Goal: Book appointment/travel/reservation

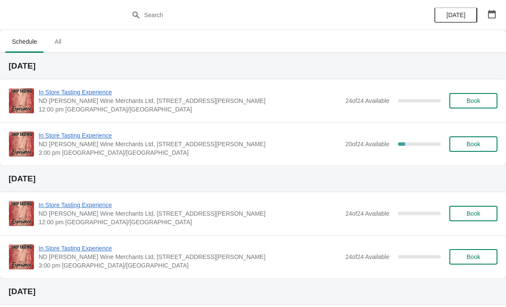
click at [496, 16] on button "button" at bounding box center [491, 13] width 15 height 15
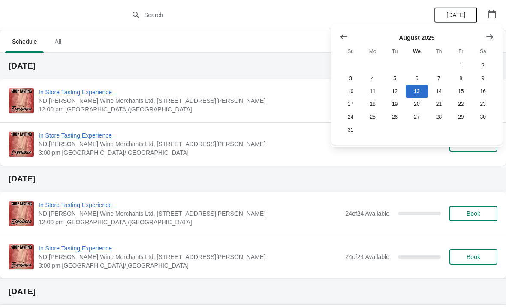
click at [491, 44] on button "Show next month, September 2025" at bounding box center [489, 36] width 15 height 15
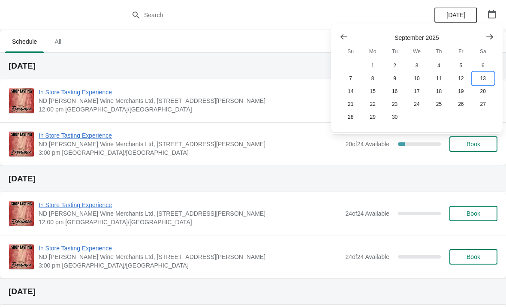
click at [481, 83] on button "13" at bounding box center [483, 78] width 22 height 13
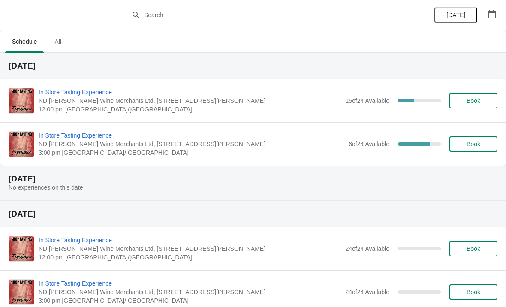
click at [285, 139] on span "In Store Tasting Experience" at bounding box center [192, 135] width 306 height 9
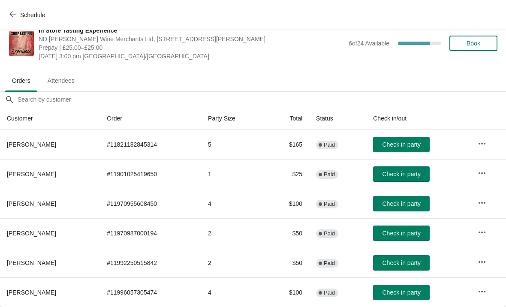
scroll to position [12, 0]
click at [20, 13] on span "Schedule" at bounding box center [32, 15] width 25 height 7
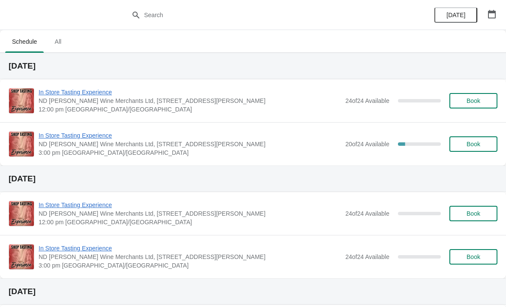
click at [493, 16] on icon "button" at bounding box center [491, 14] width 9 height 9
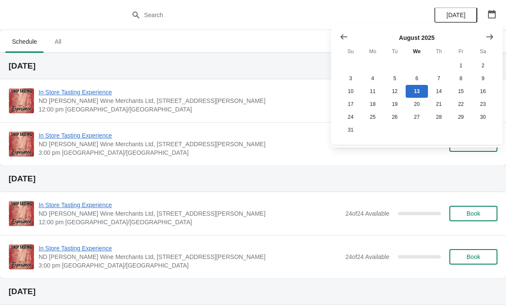
click at [478, 37] on div at bounding box center [416, 37] width 154 height 9
click at [491, 41] on icon "Show next month, September 2025" at bounding box center [489, 37] width 9 height 9
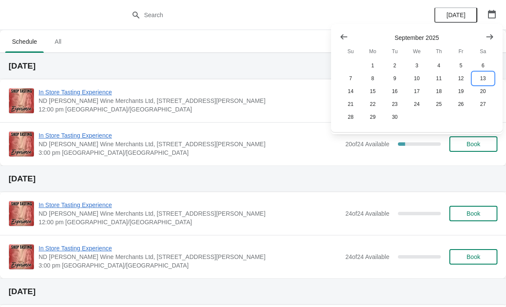
click at [485, 82] on button "13" at bounding box center [483, 78] width 22 height 13
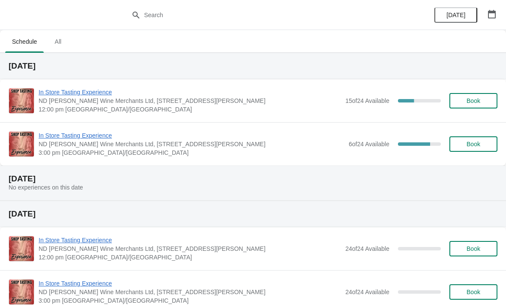
click at [494, 14] on icon "button" at bounding box center [491, 14] width 9 height 9
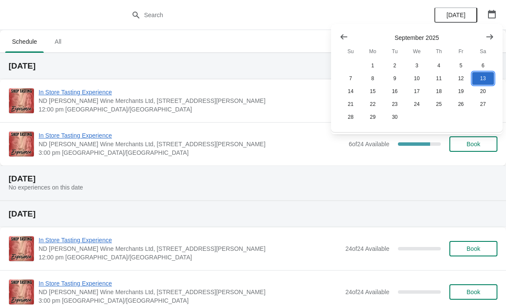
click at [489, 81] on button "13" at bounding box center [483, 78] width 22 height 13
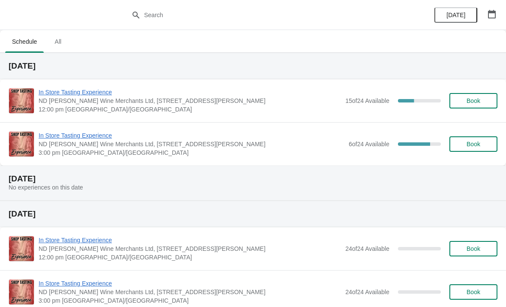
click at [318, 147] on span "ND [PERSON_NAME] Wine Merchants Ltd, [STREET_ADDRESS][PERSON_NAME]" at bounding box center [192, 144] width 306 height 9
click at [265, 139] on span "In Store Tasting Experience" at bounding box center [192, 135] width 306 height 9
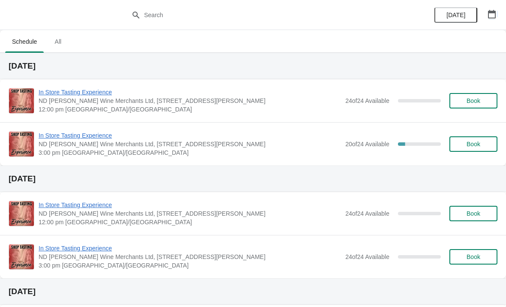
click at [494, 9] on button "button" at bounding box center [491, 13] width 15 height 15
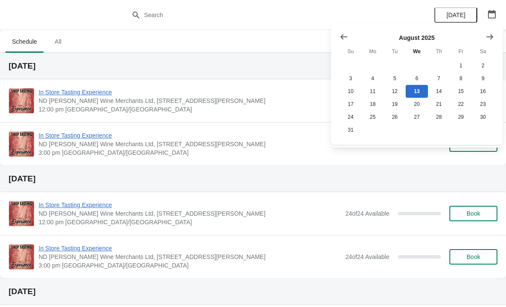
click at [492, 42] on button "Show next month, September 2025" at bounding box center [489, 36] width 15 height 15
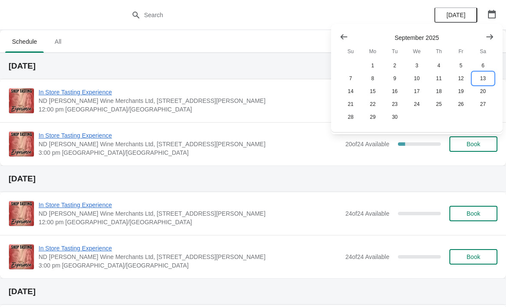
click at [484, 79] on button "13" at bounding box center [483, 78] width 22 height 13
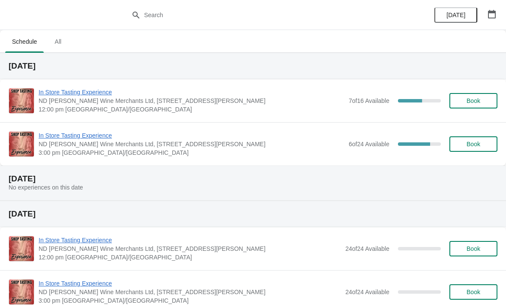
click at [93, 96] on span "In Store Tasting Experience" at bounding box center [192, 92] width 306 height 9
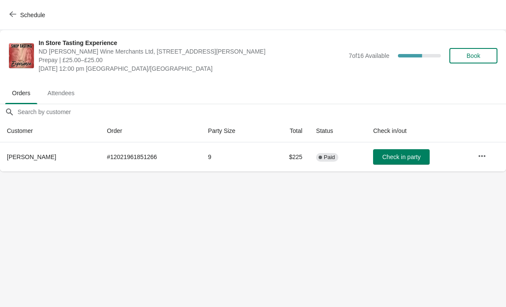
click at [14, 21] on button "Schedule" at bounding box center [28, 14] width 48 height 15
